Goal: Transaction & Acquisition: Purchase product/service

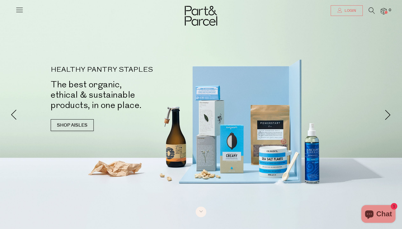
click at [260, 12] on span "Login" at bounding box center [349, 10] width 13 height 5
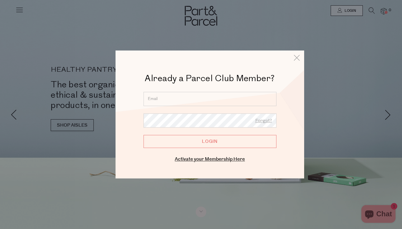
type input "katie.dodson@me.com"
click at [210, 141] on input "Login" at bounding box center [210, 141] width 133 height 13
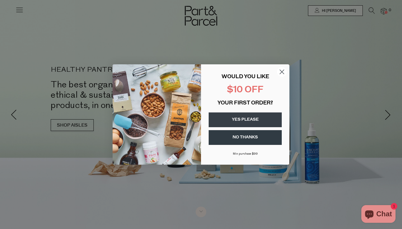
click at [281, 72] on icon "Close dialog" at bounding box center [282, 72] width 4 height 4
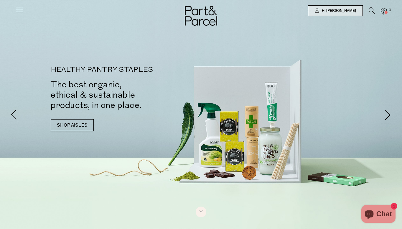
click at [371, 11] on icon at bounding box center [372, 10] width 6 height 6
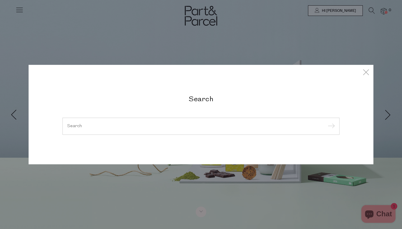
click at [106, 122] on div at bounding box center [200, 126] width 277 height 17
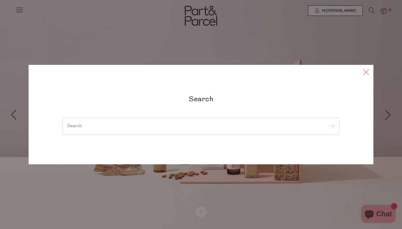
click at [363, 71] on icon at bounding box center [366, 72] width 9 height 9
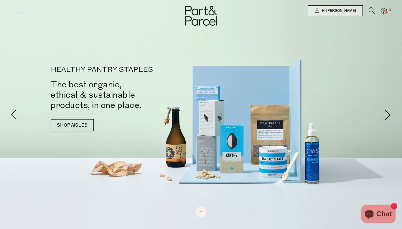
click at [49, 126] on div "HEALTHY PANTRY STAPLES The best organic, ethical & sustainable products, in one…" at bounding box center [201, 101] width 345 height 70
click at [57, 126] on link "SHOP AISLES" at bounding box center [72, 125] width 43 height 12
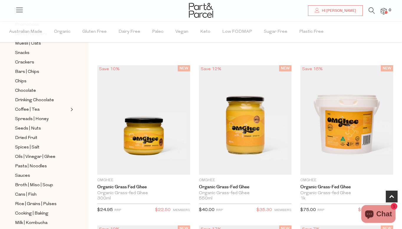
scroll to position [95, 0]
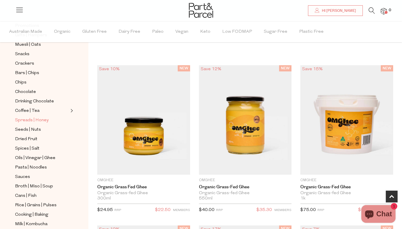
click at [31, 118] on span "Spreads | Honey" at bounding box center [32, 120] width 34 height 7
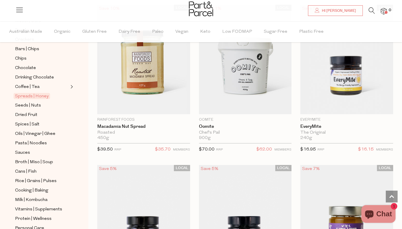
scroll to position [1311, 0]
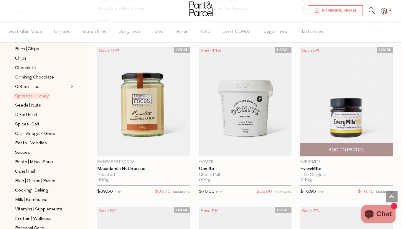
click at [346, 116] on img at bounding box center [346, 101] width 93 height 109
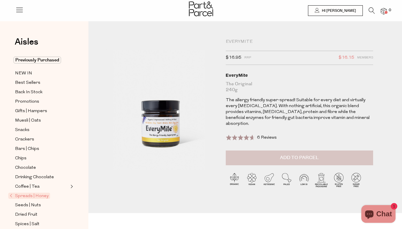
click at [248, 150] on button "Add to Parcel" at bounding box center [299, 157] width 147 height 15
click at [374, 12] on icon at bounding box center [372, 10] width 6 height 6
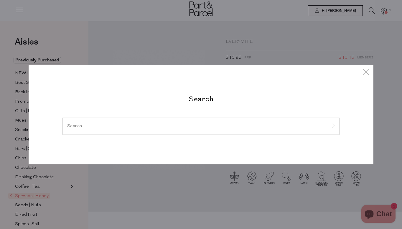
type input "r"
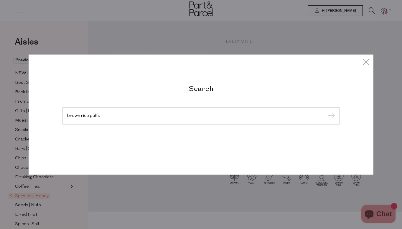
type input "brown rice puffs"
click at [330, 116] on input "submit" at bounding box center [330, 116] width 9 height 9
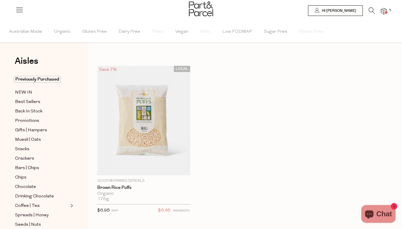
click at [370, 9] on icon at bounding box center [372, 10] width 6 height 6
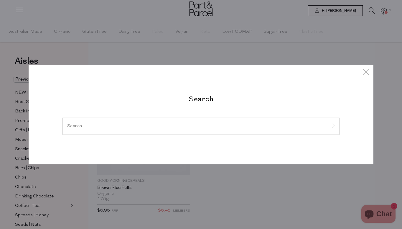
click at [265, 122] on div at bounding box center [200, 126] width 277 height 17
click at [261, 124] on input "search" at bounding box center [201, 126] width 268 height 4
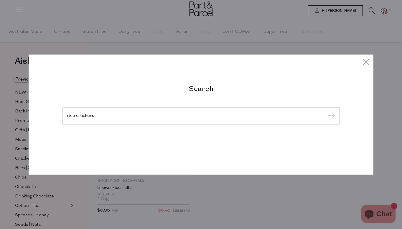
type input "rice crackers"
click at [330, 116] on input "submit" at bounding box center [330, 116] width 9 height 9
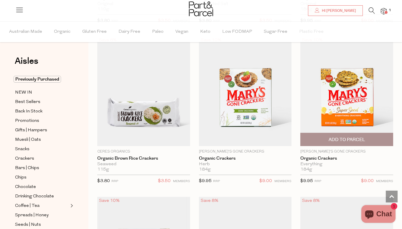
scroll to position [992, 0]
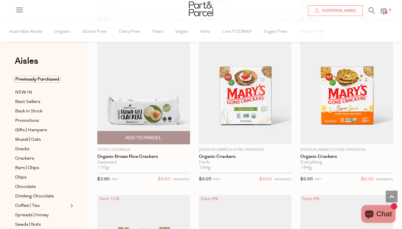
click at [168, 137] on span "Add To Parcel" at bounding box center [143, 137] width 89 height 13
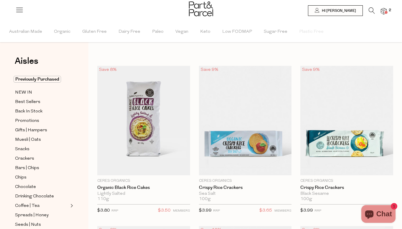
scroll to position [0, 0]
click at [371, 10] on icon at bounding box center [372, 10] width 6 height 6
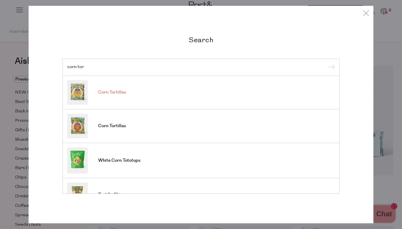
type input "corn tor"
click at [104, 90] on span "Corn Tortillas" at bounding box center [112, 92] width 28 height 6
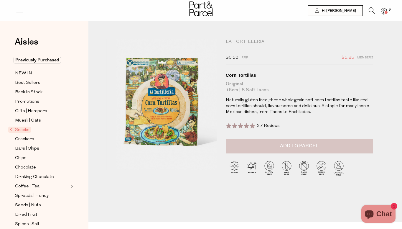
click at [273, 144] on button "Add to Parcel" at bounding box center [299, 146] width 147 height 15
click at [366, 144] on button "button" at bounding box center [364, 145] width 17 height 13
type input "2"
click at [366, 144] on button "button" at bounding box center [364, 145] width 17 height 13
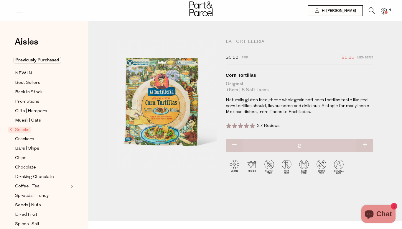
type input "3"
click at [372, 10] on icon at bounding box center [372, 10] width 6 height 6
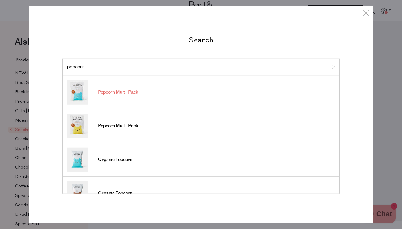
type input "popcorn"
click at [117, 96] on link "Popcorn Multi-Pack" at bounding box center [201, 92] width 268 height 24
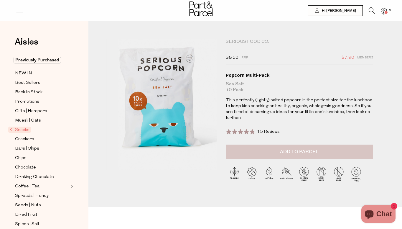
click at [273, 149] on button "Add to Parcel" at bounding box center [299, 151] width 147 height 15
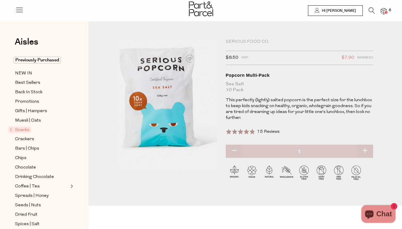
click at [365, 152] on button "button" at bounding box center [364, 150] width 17 height 13
type input "2"
click at [372, 10] on icon at bounding box center [372, 10] width 6 height 6
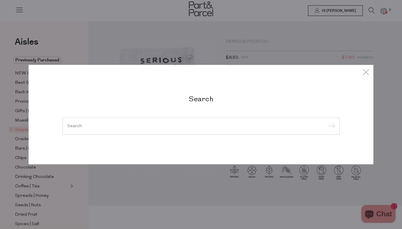
click at [86, 121] on div at bounding box center [200, 126] width 277 height 17
click at [83, 126] on input "search" at bounding box center [201, 126] width 268 height 4
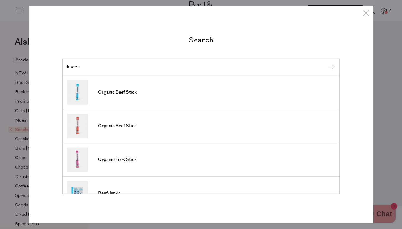
type input "kook"
drag, startPoint x: 83, startPoint y: 126, endPoint x: 121, endPoint y: 87, distance: 54.4
click at [121, 87] on link "Organic Beef Stick" at bounding box center [201, 92] width 268 height 24
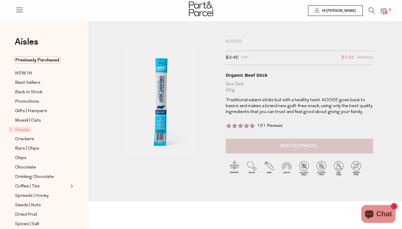
click at [287, 148] on span "Add to Parcel" at bounding box center [299, 145] width 39 height 7
click at [366, 144] on button "button" at bounding box center [364, 145] width 17 height 13
type input "2"
click at [366, 144] on button "button" at bounding box center [364, 145] width 17 height 13
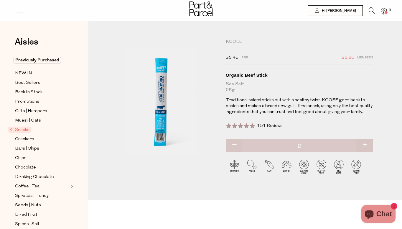
type input "3"
click at [364, 144] on button "button" at bounding box center [364, 145] width 17 height 13
type input "4"
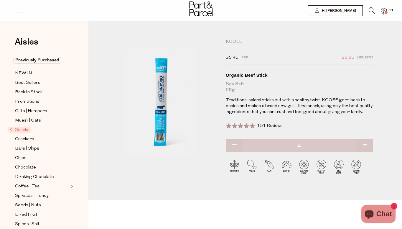
click at [364, 144] on button "button" at bounding box center [364, 145] width 17 height 13
type input "5"
click at [371, 11] on icon at bounding box center [372, 10] width 6 height 6
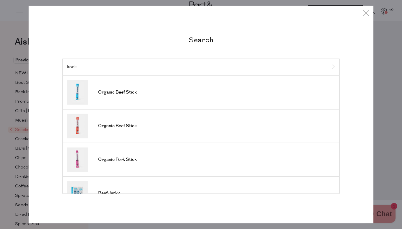
type input "kook"
drag, startPoint x: 371, startPoint y: 11, endPoint x: 124, endPoint y: 161, distance: 288.4
click at [124, 161] on span "Organic Pork Stick" at bounding box center [117, 159] width 39 height 6
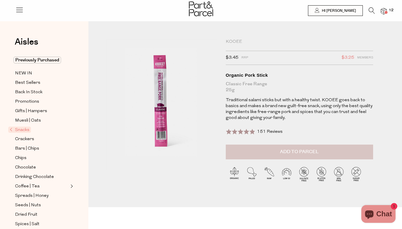
click at [252, 144] on button "Add to Parcel" at bounding box center [299, 151] width 147 height 15
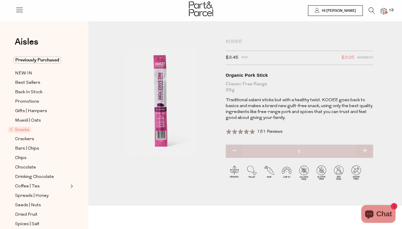
click at [363, 149] on button "button" at bounding box center [364, 150] width 17 height 13
type input "2"
click at [365, 150] on button "button" at bounding box center [364, 150] width 17 height 13
type input "3"
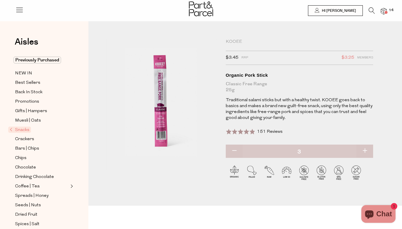
type input "3"
click at [365, 150] on button "button" at bounding box center [364, 150] width 17 height 13
type input "4"
click at [365, 150] on button "button" at bounding box center [364, 150] width 17 height 13
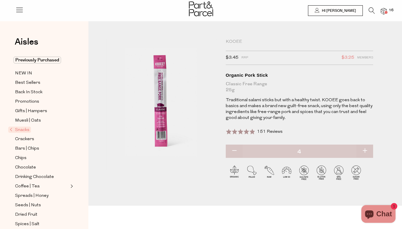
type input "5"
click at [365, 150] on button "button" at bounding box center [364, 150] width 17 height 13
type input "6"
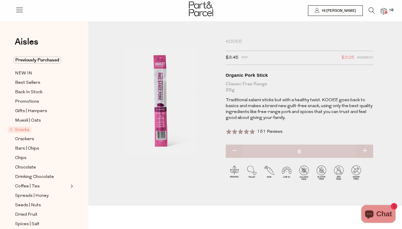
click at [384, 9] on img at bounding box center [384, 11] width 6 height 7
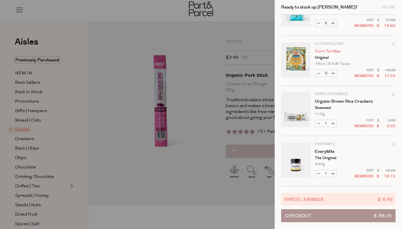
scroll to position [129, 0]
click at [204, 55] on div at bounding box center [201, 114] width 402 height 229
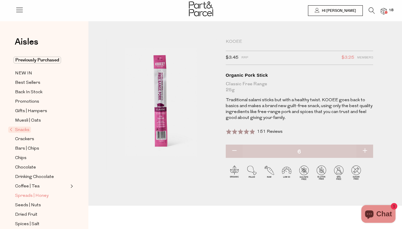
click at [23, 195] on span "Spreads | Honey" at bounding box center [32, 195] width 34 height 7
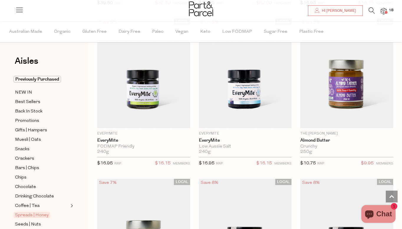
scroll to position [1513, 0]
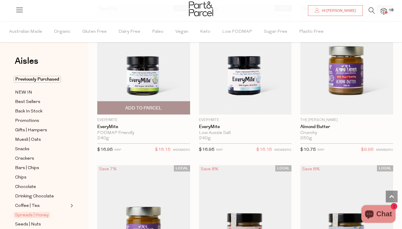
click at [151, 72] on img at bounding box center [143, 59] width 93 height 109
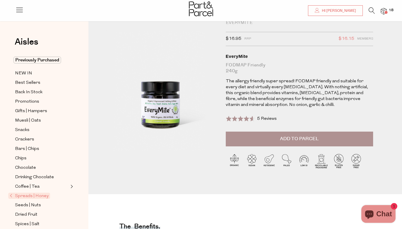
scroll to position [1, 0]
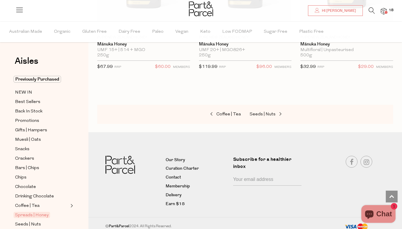
scroll to position [2408, 0]
click at [26, 161] on span "Crackers" at bounding box center [24, 158] width 19 height 7
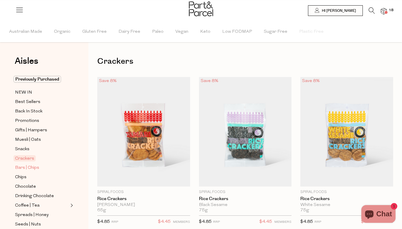
click at [25, 168] on span "Bars | Chips" at bounding box center [27, 167] width 24 height 7
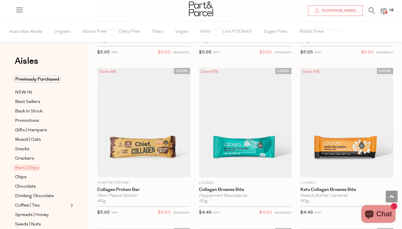
scroll to position [818, 0]
